Goal: Obtain resource: Download file/media

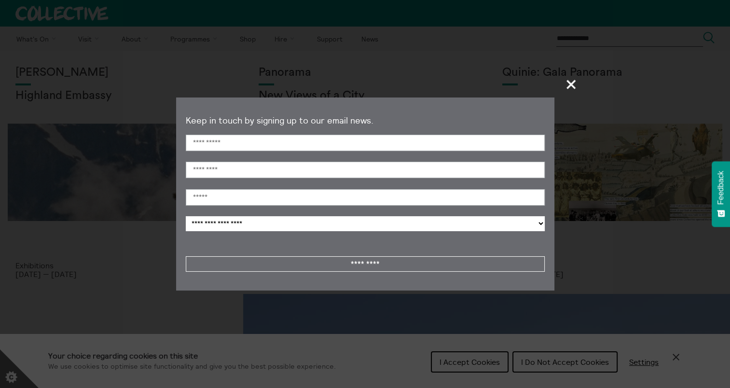
click at [572, 83] on span "+" at bounding box center [571, 84] width 28 height 28
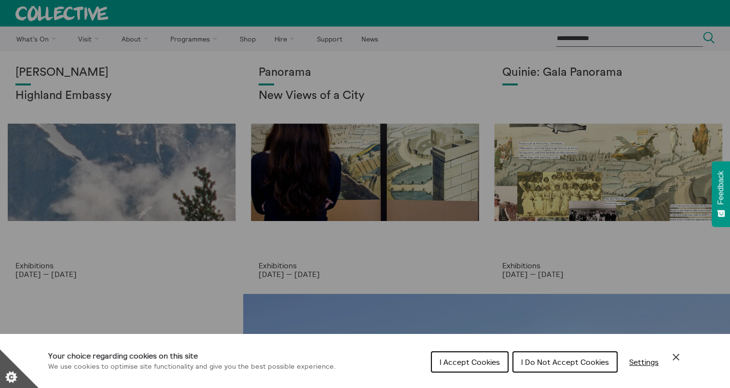
click at [282, 37] on div "Cookie preferences" at bounding box center [365, 194] width 730 height 388
click at [561, 361] on span "I Do Not Accept Cookies" at bounding box center [565, 362] width 88 height 10
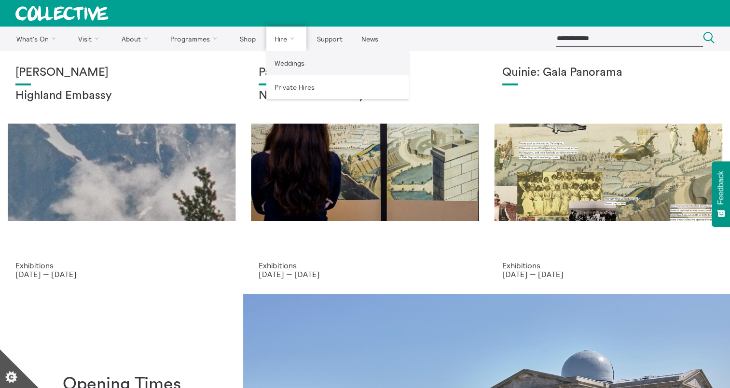
click at [284, 61] on link "Weddings" at bounding box center [337, 63] width 142 height 24
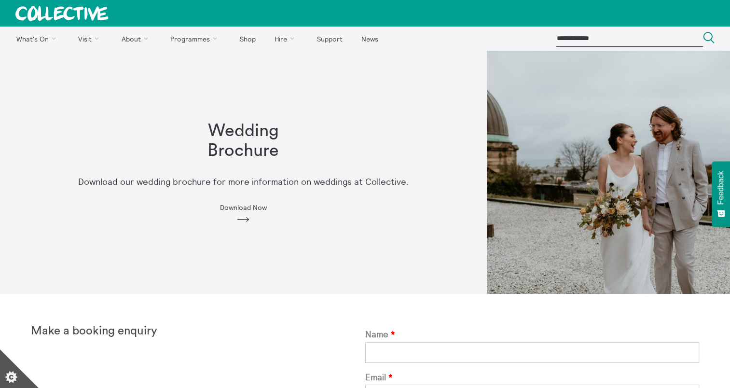
click at [244, 207] on span "Download Now" at bounding box center [243, 208] width 47 height 8
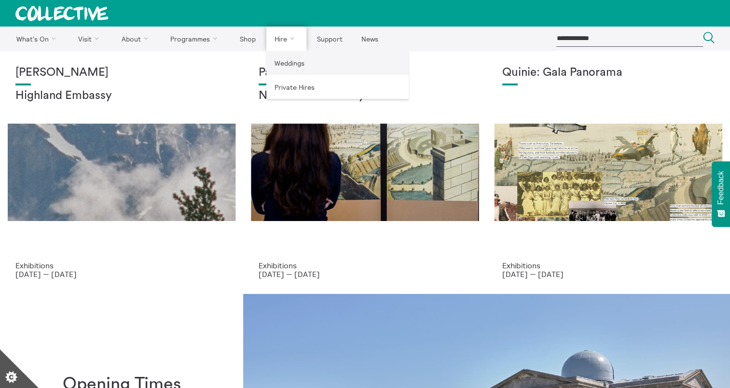
click at [290, 69] on link "Weddings" at bounding box center [337, 63] width 142 height 24
